Goal: Task Accomplishment & Management: Use online tool/utility

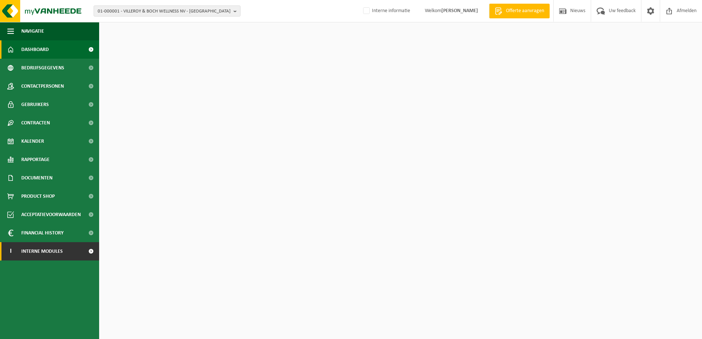
click at [52, 252] on span "Interne modules" at bounding box center [42, 251] width 42 height 18
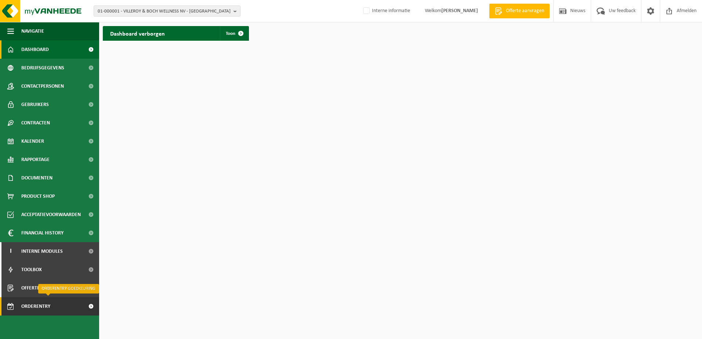
click at [45, 307] on span "Orderentry Goedkeuring" at bounding box center [52, 307] width 62 height 18
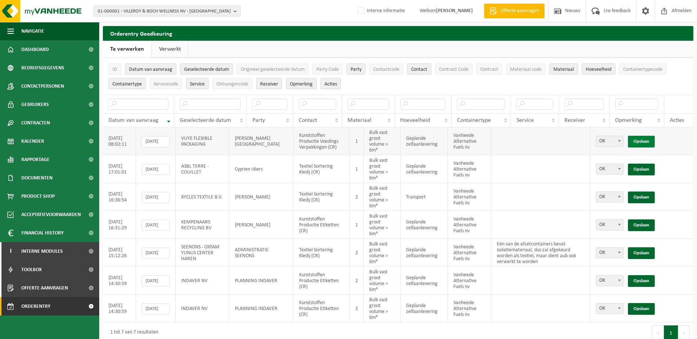
click at [641, 140] on link "Opslaan" at bounding box center [641, 142] width 27 height 12
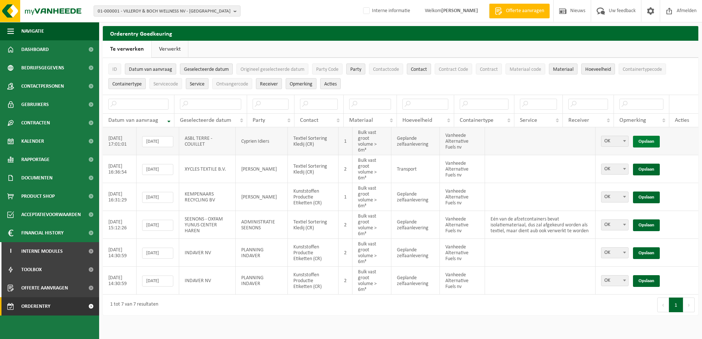
click at [653, 140] on link "Opslaan" at bounding box center [646, 142] width 27 height 12
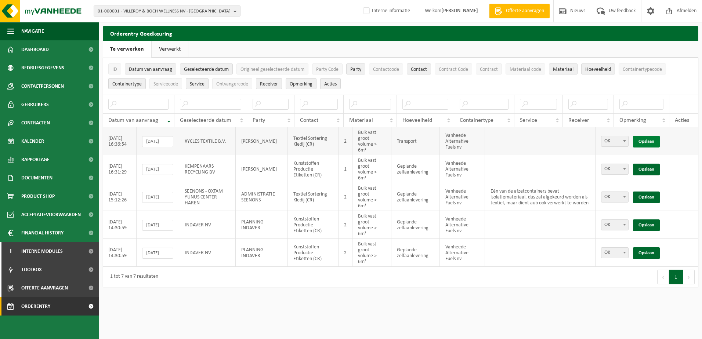
click at [649, 141] on link "Opslaan" at bounding box center [646, 142] width 27 height 12
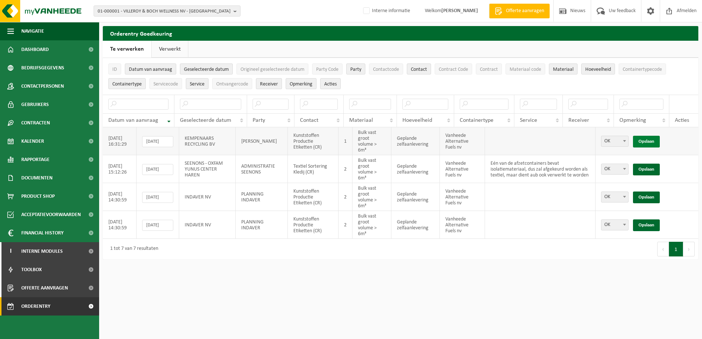
click at [651, 142] on link "Opslaan" at bounding box center [646, 142] width 27 height 12
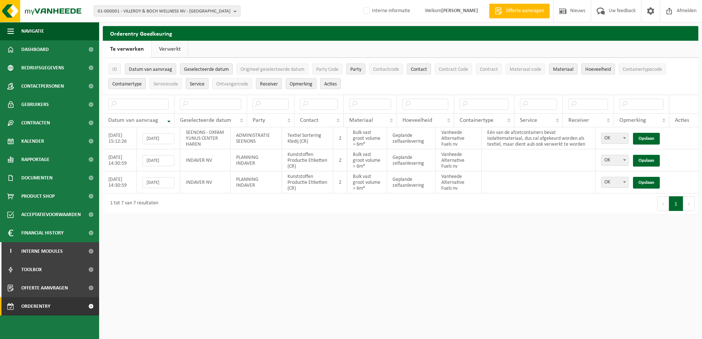
click at [169, 50] on link "Verwerkt" at bounding box center [170, 49] width 36 height 17
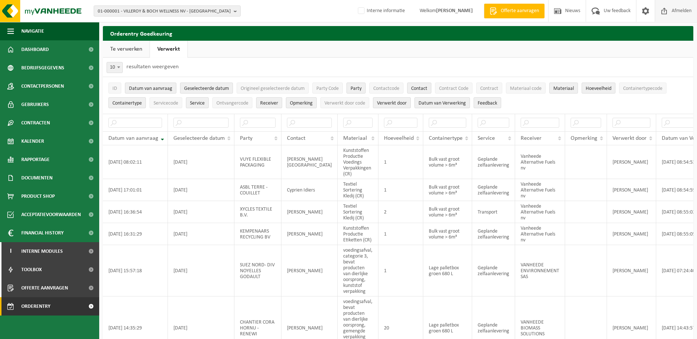
click at [680, 12] on span "Afmelden" at bounding box center [682, 11] width 24 height 22
